Goal: Task Accomplishment & Management: Use online tool/utility

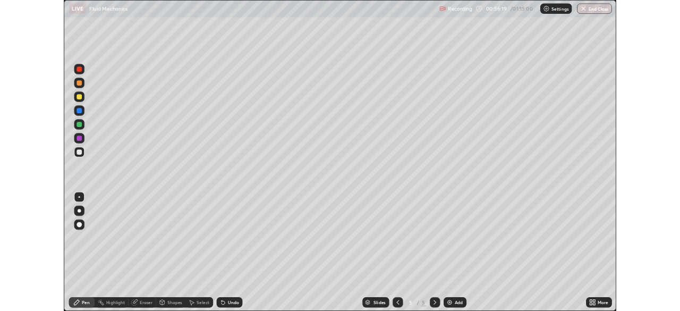
scroll to position [383, 680]
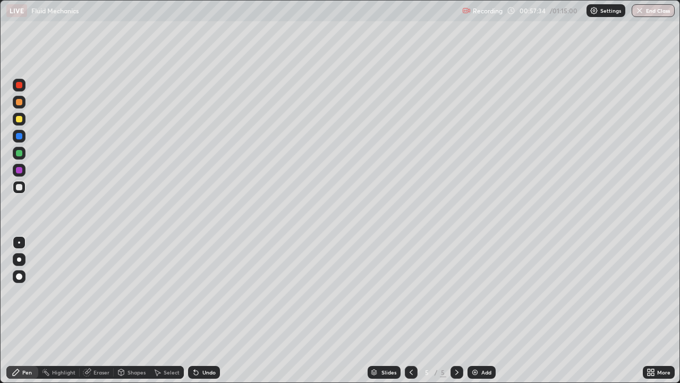
click at [97, 376] on div "Eraser" at bounding box center [97, 372] width 34 height 13
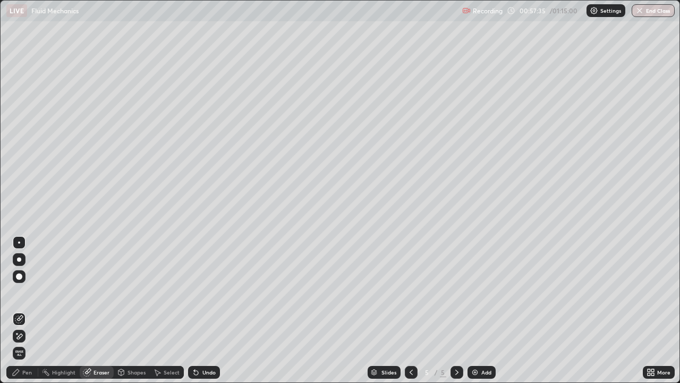
click at [20, 356] on div "Erase all" at bounding box center [19, 352] width 13 height 13
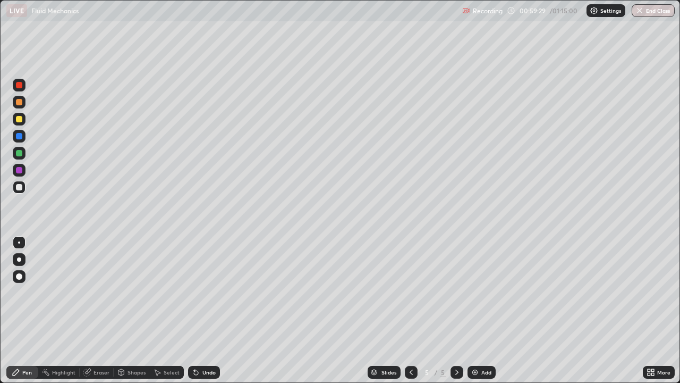
click at [205, 375] on div "Undo" at bounding box center [204, 372] width 32 height 13
click at [205, 373] on div "Undo" at bounding box center [208, 371] width 13 height 5
click at [202, 376] on div "Undo" at bounding box center [204, 372] width 32 height 13
click at [479, 375] on div "Add" at bounding box center [482, 372] width 28 height 13
click at [16, 136] on div at bounding box center [19, 136] width 6 height 6
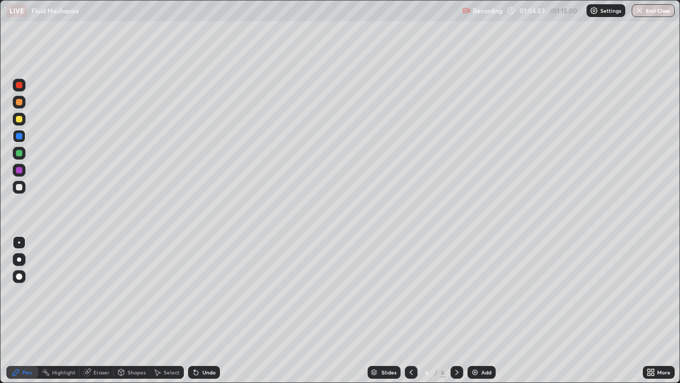
click at [21, 184] on div at bounding box center [19, 187] width 6 height 6
click at [22, 137] on div at bounding box center [19, 136] width 6 height 6
click at [20, 186] on div at bounding box center [19, 187] width 6 height 6
click at [208, 374] on div "Undo" at bounding box center [208, 371] width 13 height 5
click at [19, 120] on div at bounding box center [19, 119] width 6 height 6
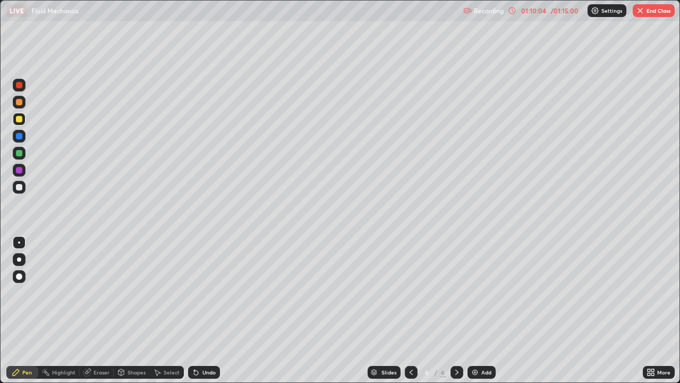
click at [554, 11] on div "/ 01:15:00" at bounding box center [564, 10] width 33 height 6
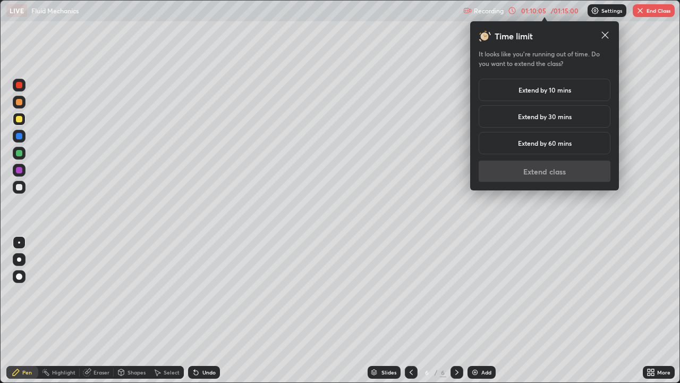
click at [561, 96] on div "Extend by 10 mins" at bounding box center [545, 90] width 132 height 22
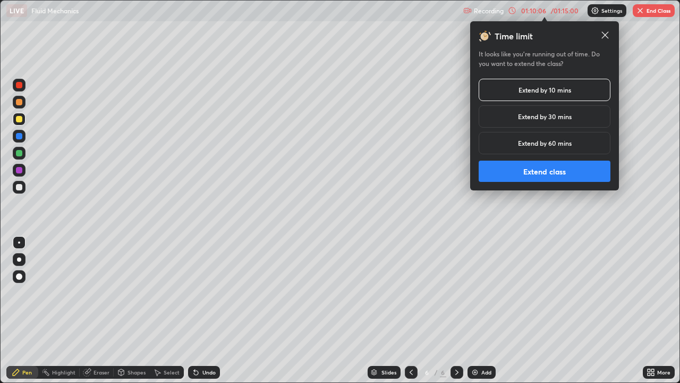
click at [544, 172] on button "Extend class" at bounding box center [545, 170] width 132 height 21
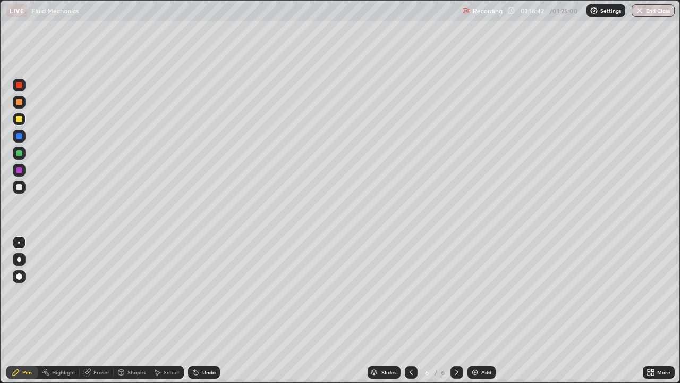
click at [478, 371] on img at bounding box center [475, 372] width 9 height 9
click at [20, 188] on div at bounding box center [19, 187] width 6 height 6
click at [209, 370] on div "Undo" at bounding box center [208, 371] width 13 height 5
click at [202, 373] on div "Undo" at bounding box center [208, 371] width 13 height 5
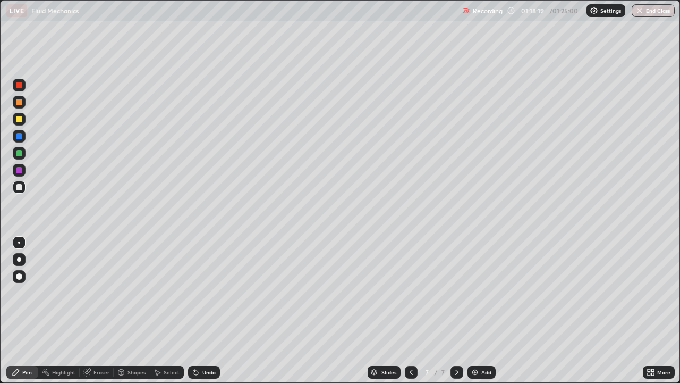
click at [203, 375] on div "Undo" at bounding box center [204, 372] width 32 height 13
click at [203, 376] on div "Undo" at bounding box center [204, 372] width 32 height 13
click at [203, 377] on div "Undo" at bounding box center [204, 372] width 32 height 13
click at [650, 15] on button "End Class" at bounding box center [654, 10] width 42 height 13
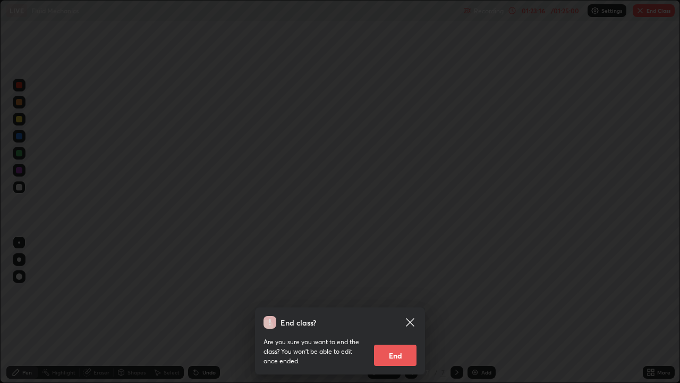
click at [397, 363] on button "End" at bounding box center [395, 354] width 43 height 21
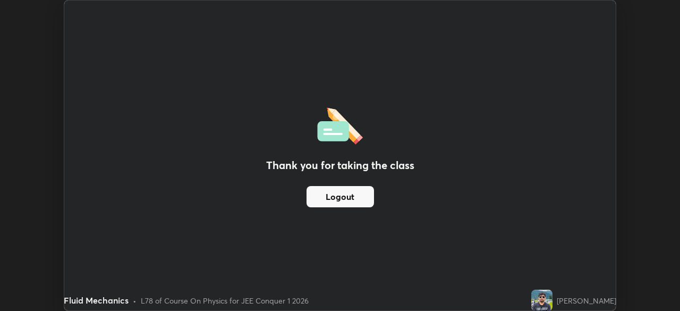
scroll to position [52818, 52448]
